Goal: Task Accomplishment & Management: Manage account settings

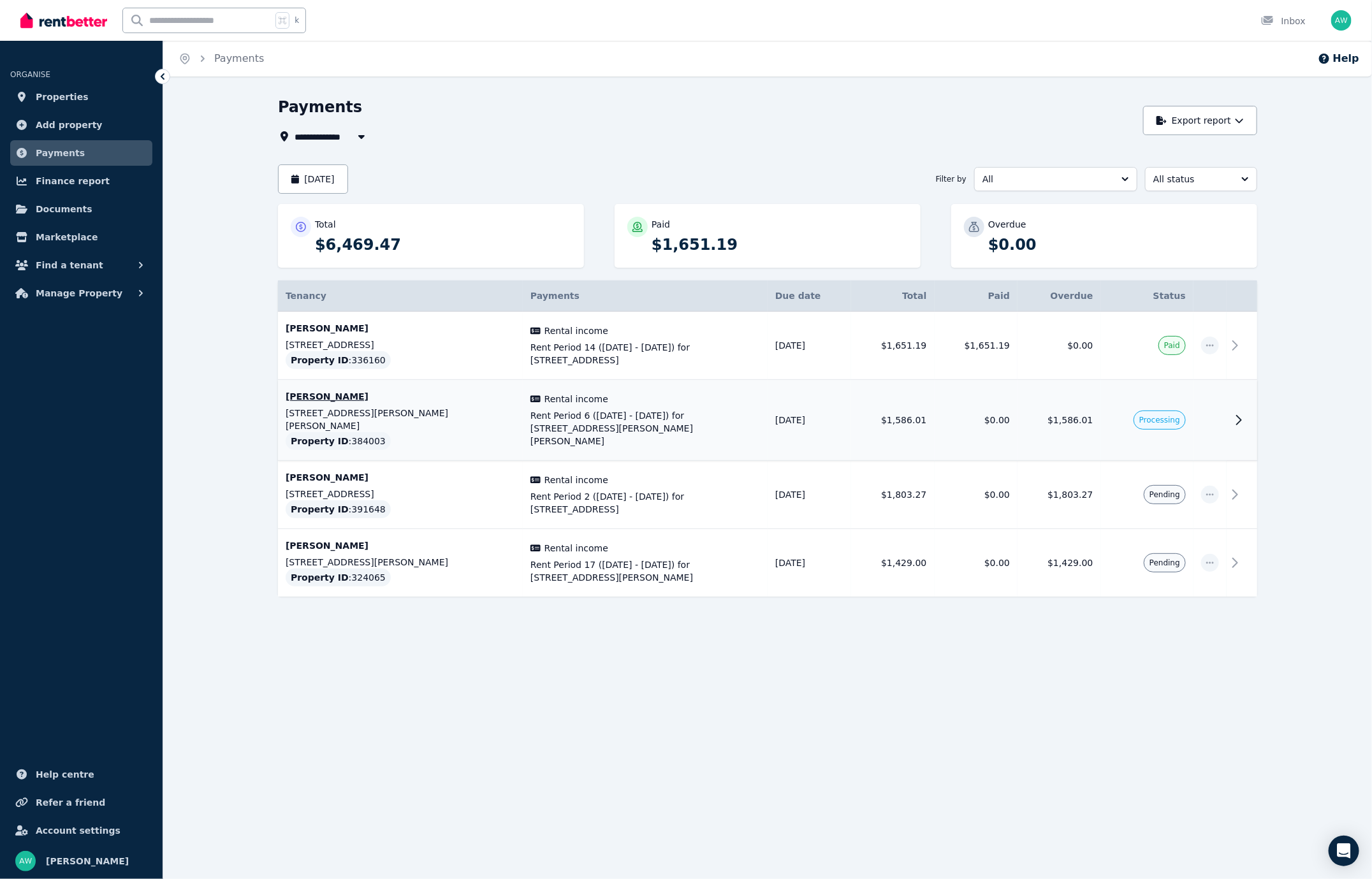
click at [1238, 413] on icon at bounding box center [1239, 420] width 15 height 15
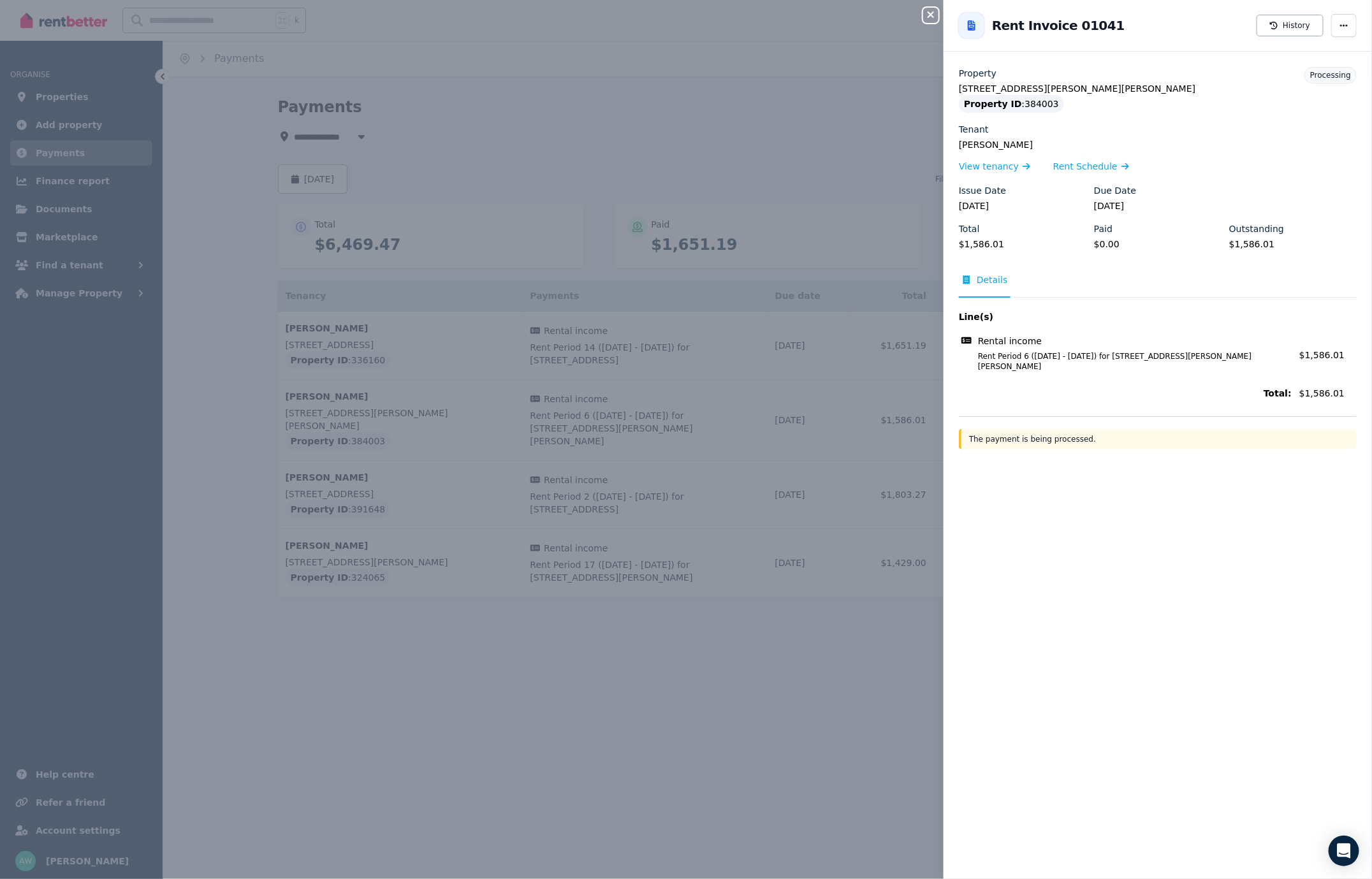
click at [931, 14] on icon "button" at bounding box center [931, 14] width 15 height 10
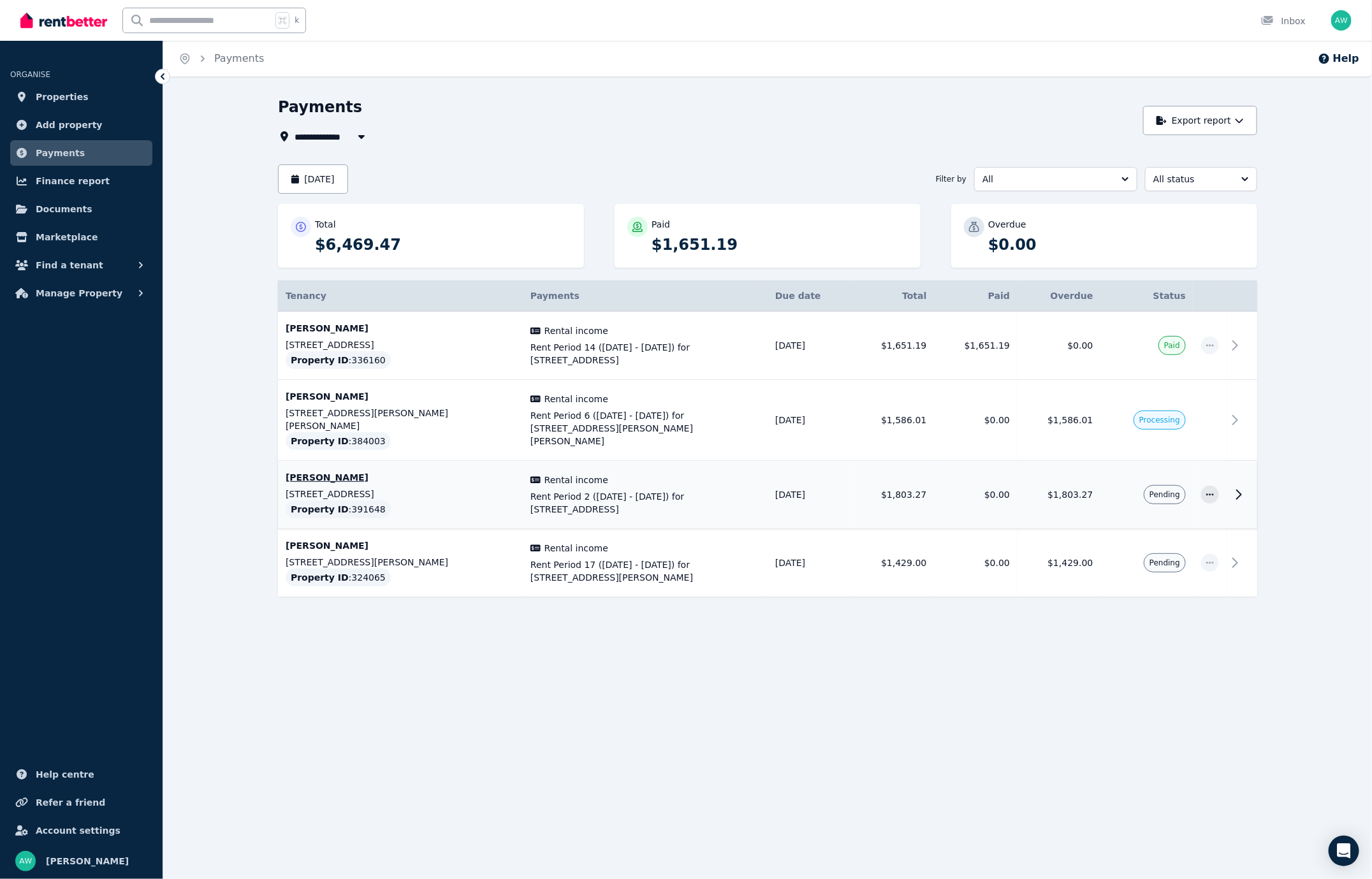
click at [1245, 487] on icon at bounding box center [1239, 495] width 15 height 15
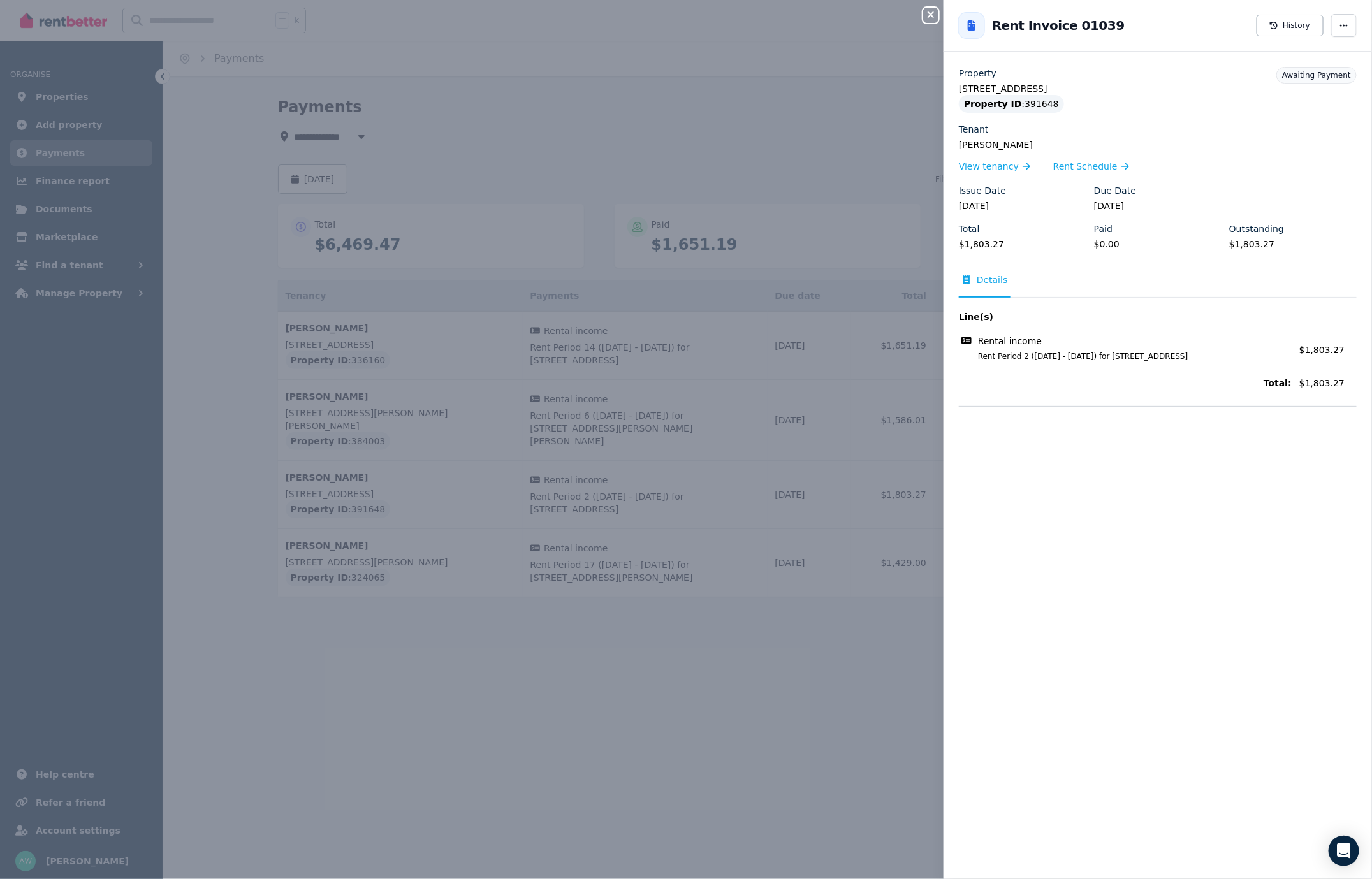
click at [931, 15] on icon "button" at bounding box center [931, 15] width 6 height 6
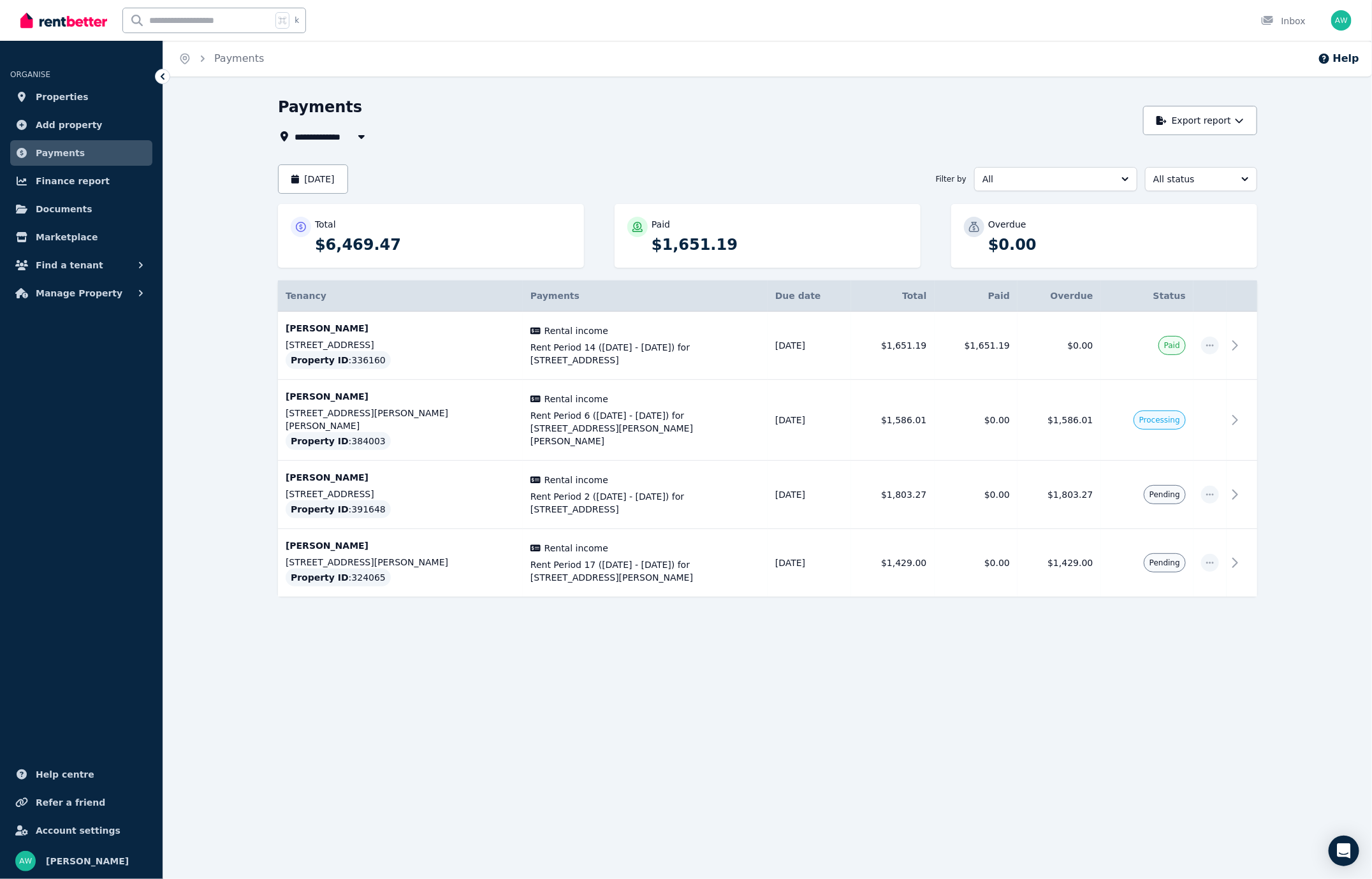
click at [297, 647] on div "**********" at bounding box center [768, 381] width 1209 height 569
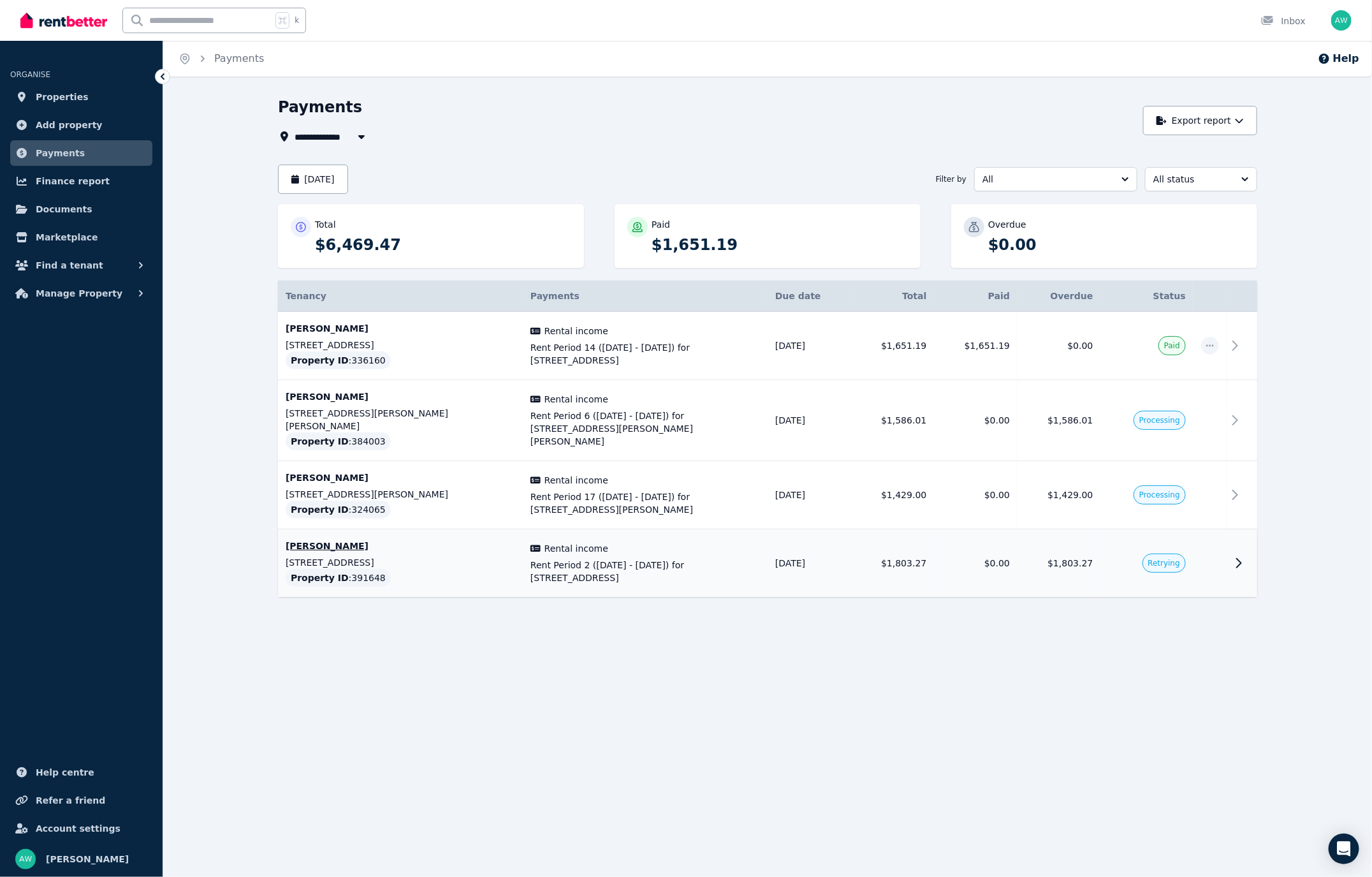
click at [1242, 556] on icon at bounding box center [1239, 563] width 15 height 15
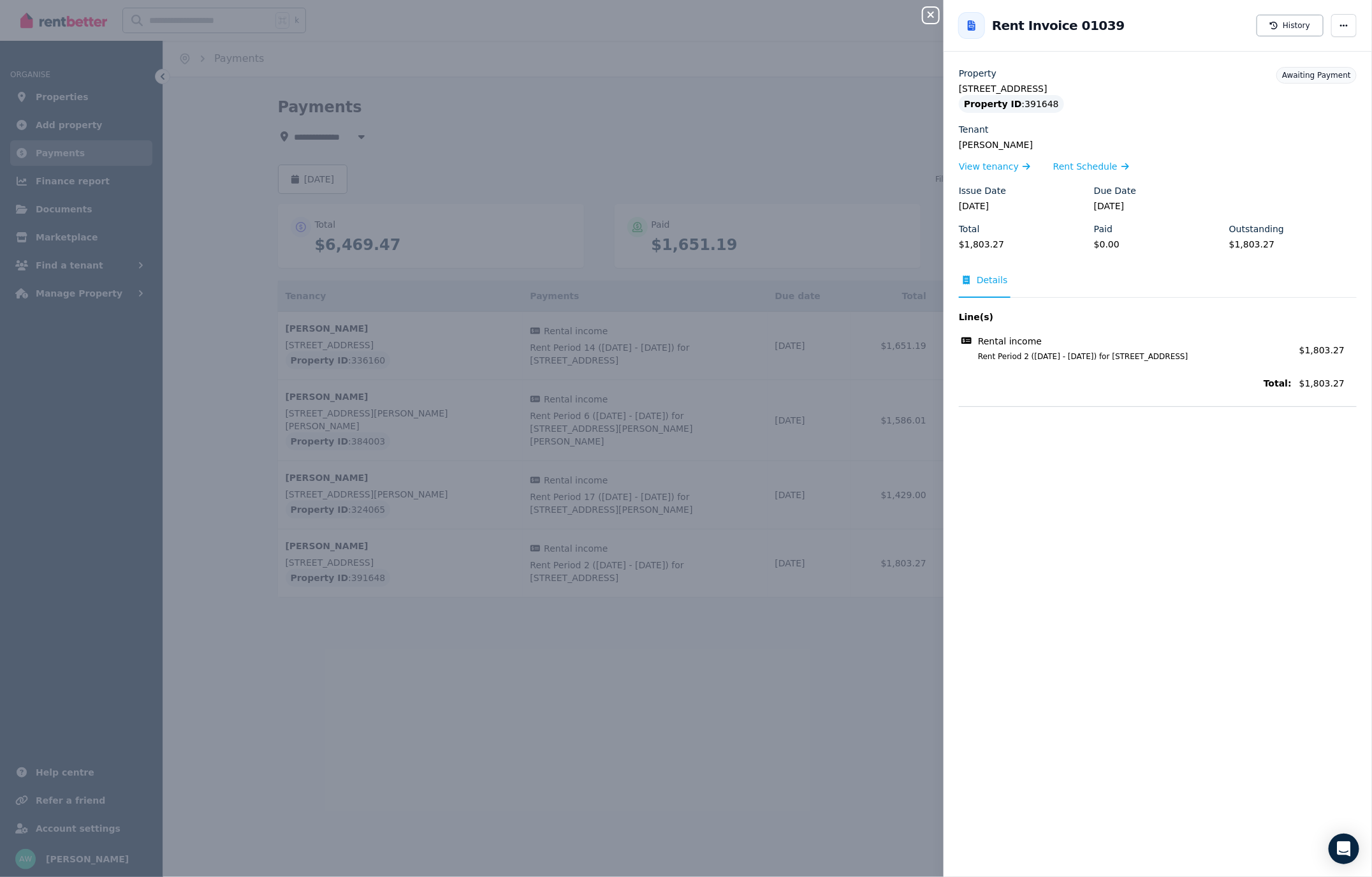
click at [929, 14] on icon "button" at bounding box center [931, 15] width 6 height 6
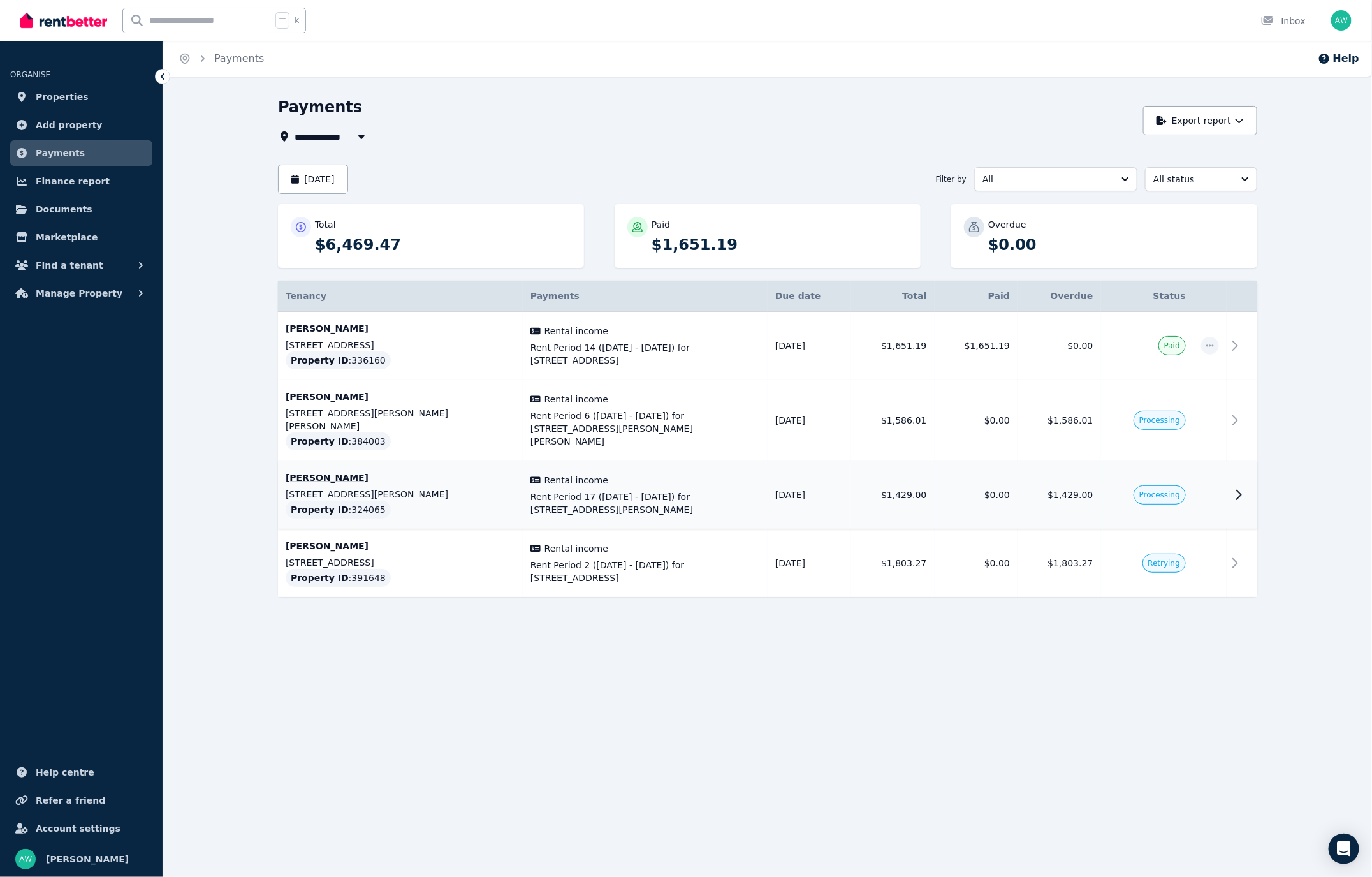
click at [1237, 487] on icon at bounding box center [1239, 495] width 15 height 15
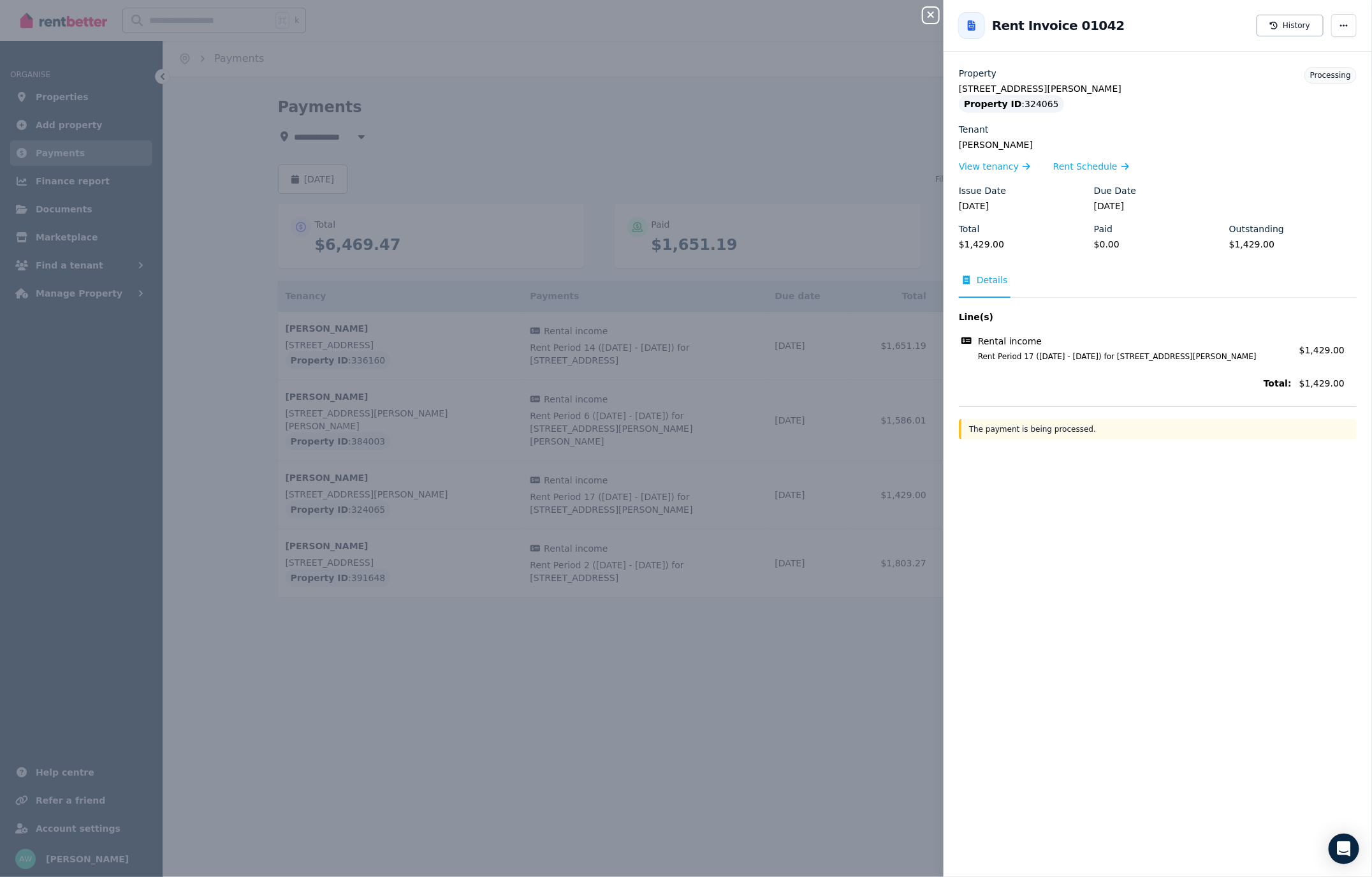
click at [928, 13] on icon "button" at bounding box center [931, 15] width 6 height 6
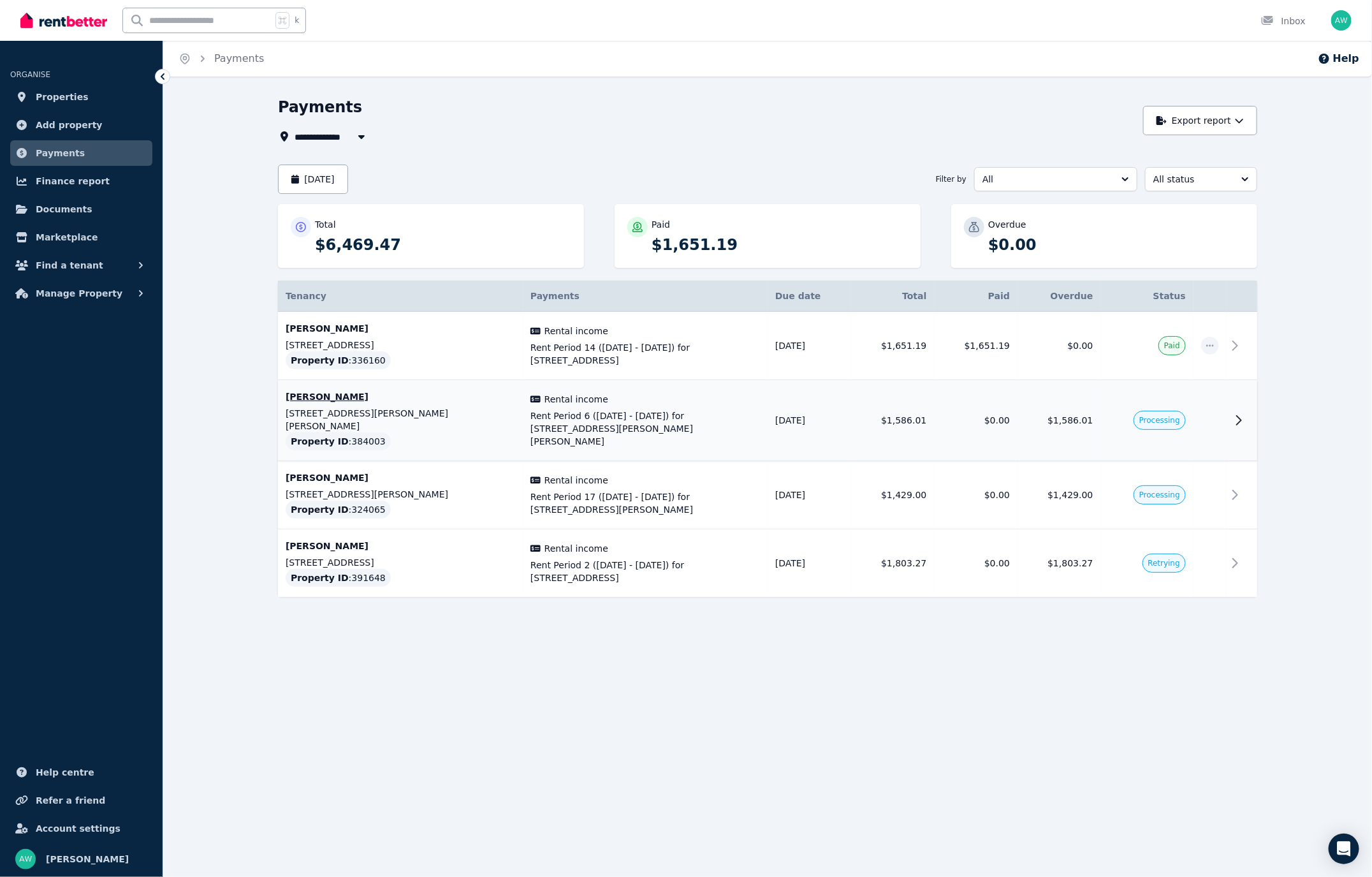
click at [1242, 413] on icon at bounding box center [1239, 420] width 15 height 15
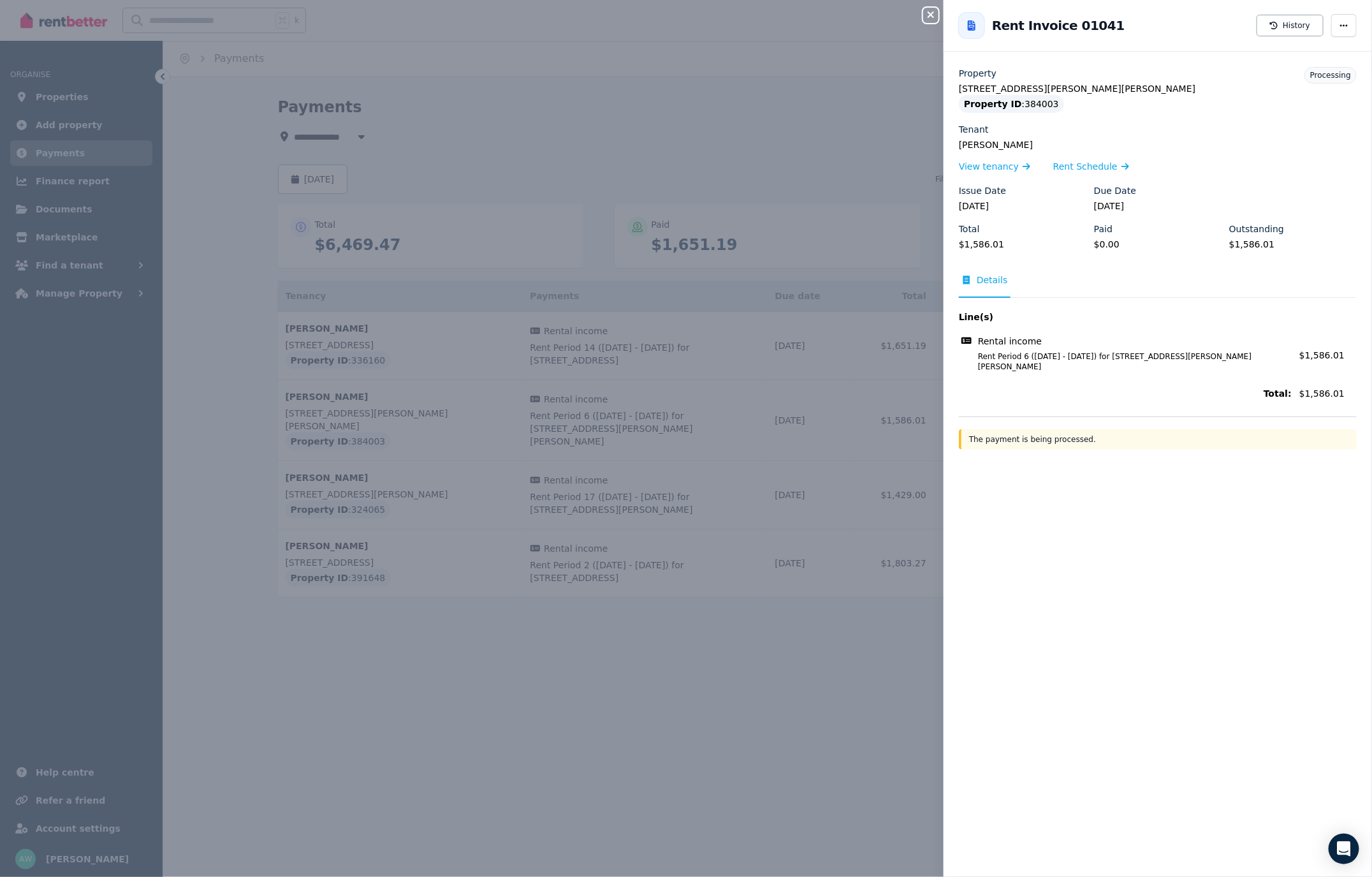
click at [928, 14] on icon "button" at bounding box center [931, 14] width 15 height 10
